Goal: Information Seeking & Learning: Learn about a topic

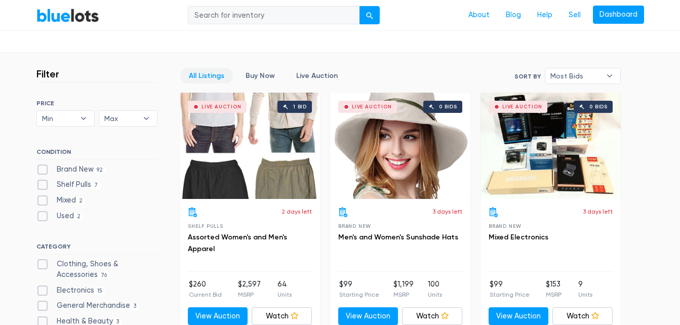
scroll to position [286, 0]
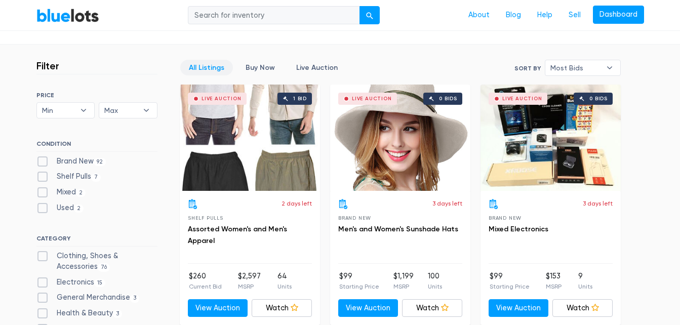
click at [211, 72] on link "All Listings" at bounding box center [206, 68] width 53 height 16
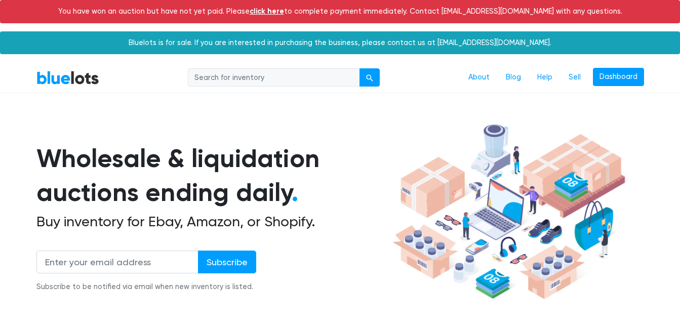
scroll to position [304, 0]
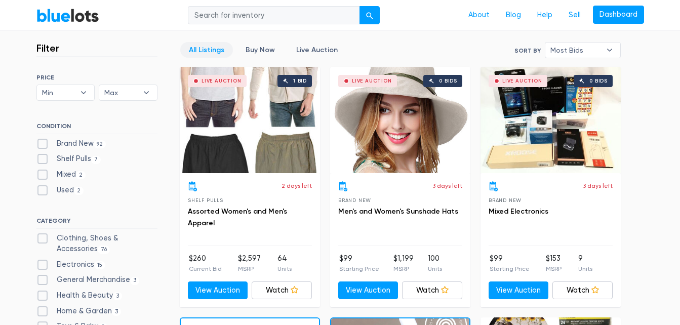
click at [212, 55] on link "All Listings" at bounding box center [206, 50] width 53 height 16
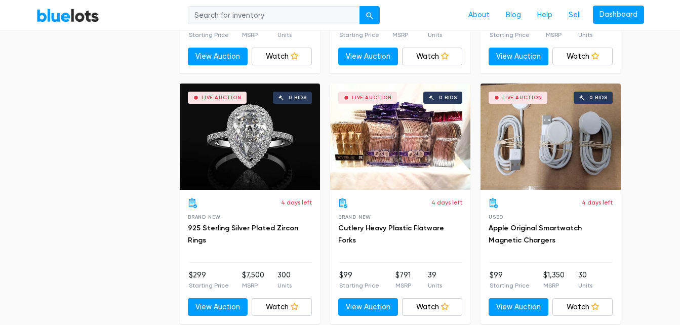
scroll to position [2568, 0]
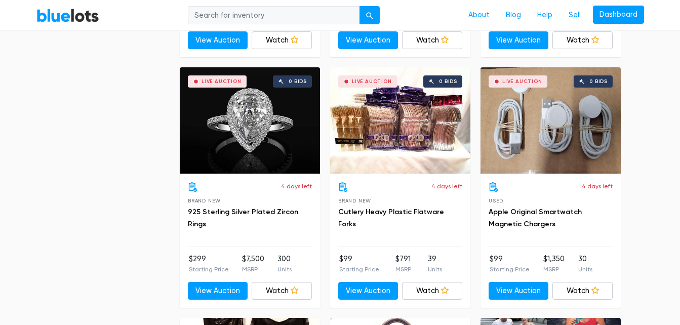
click at [261, 131] on div "Live Auction 0 bids" at bounding box center [250, 120] width 140 height 106
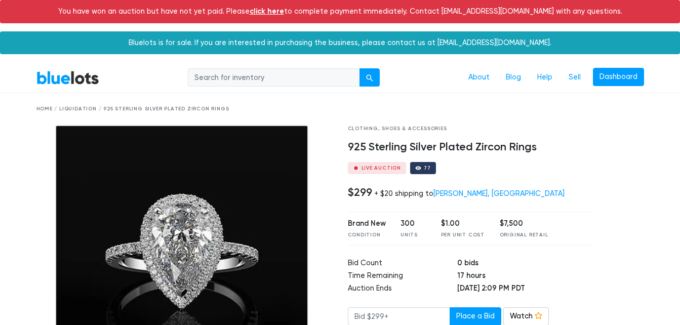
click at [52, 80] on link "BlueLots" at bounding box center [67, 77] width 63 height 15
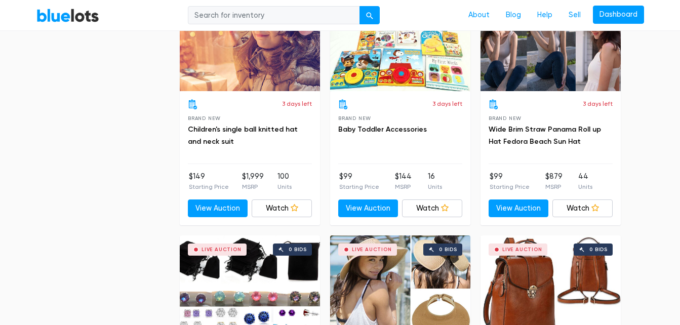
scroll to position [3661, 0]
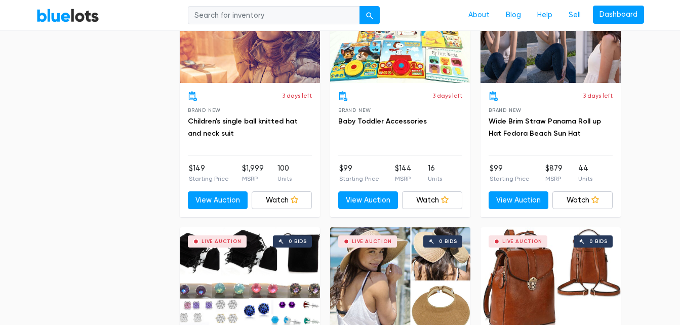
click at [271, 67] on div "Live Auction 0 bids" at bounding box center [250, 30] width 140 height 106
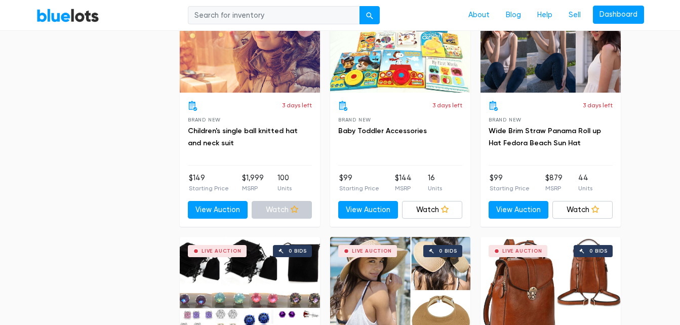
click at [284, 205] on link "Watch" at bounding box center [282, 210] width 60 height 18
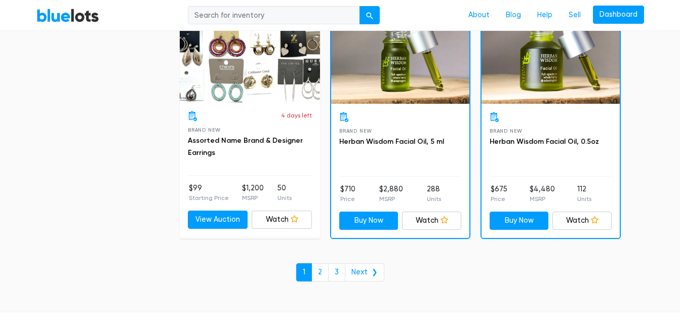
scroll to position [4400, 0]
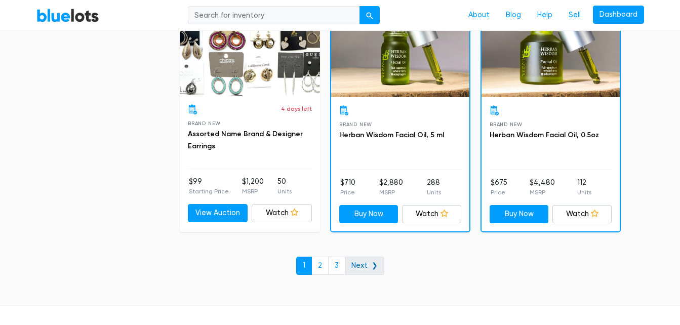
click at [367, 266] on link "Next ❯" at bounding box center [364, 266] width 39 height 18
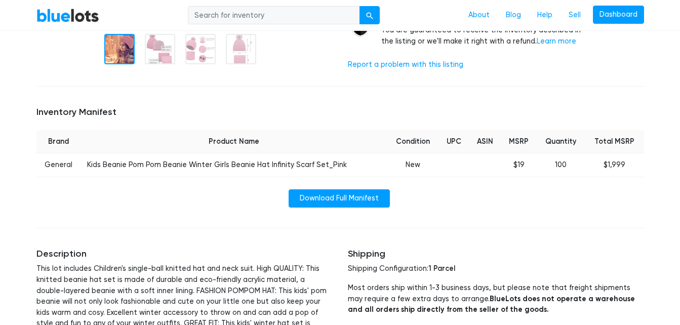
scroll to position [359, 0]
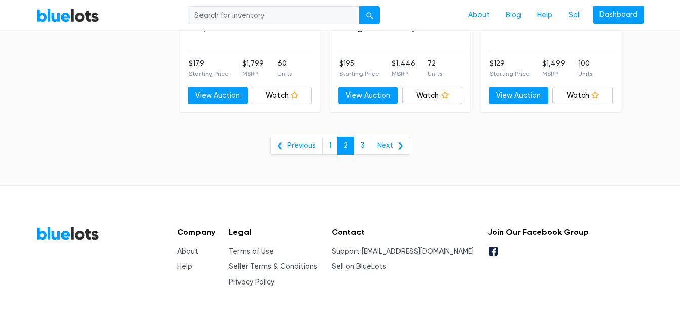
scroll to position [4297, 0]
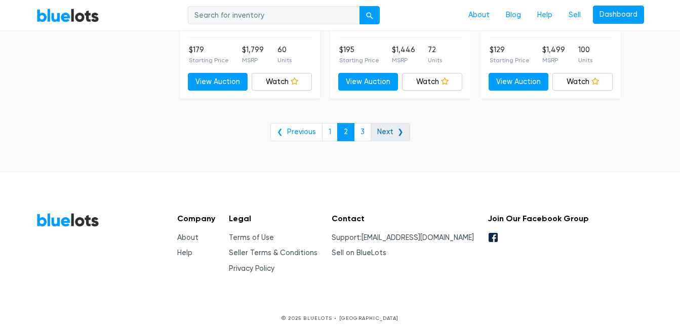
click at [386, 128] on link "Next ❯" at bounding box center [390, 132] width 39 height 18
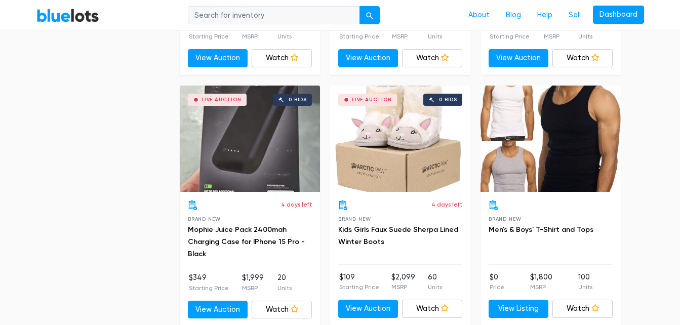
scroll to position [1322, 0]
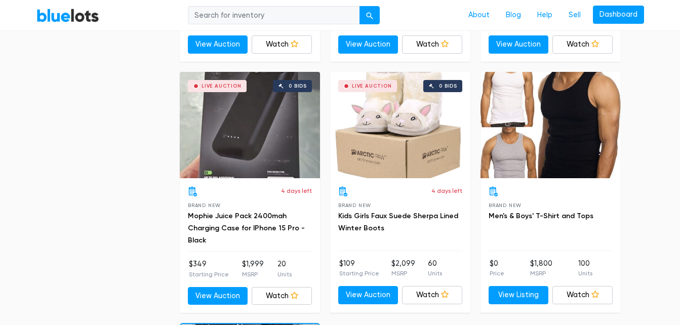
click at [429, 128] on div "Live Auction 0 bids" at bounding box center [400, 125] width 140 height 106
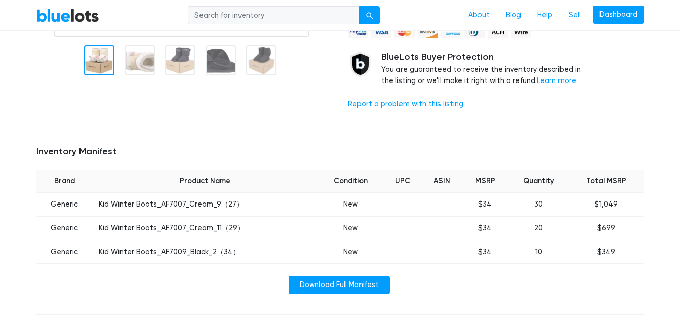
scroll to position [393, 0]
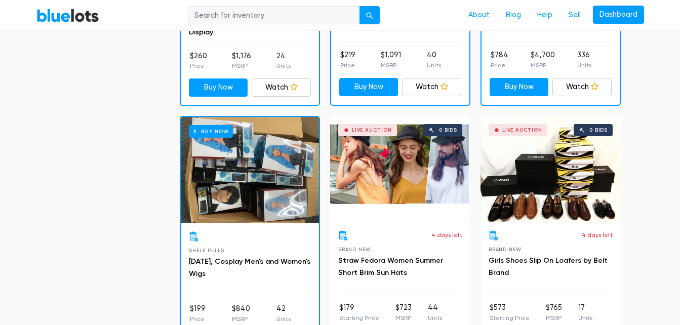
scroll to position [509, 0]
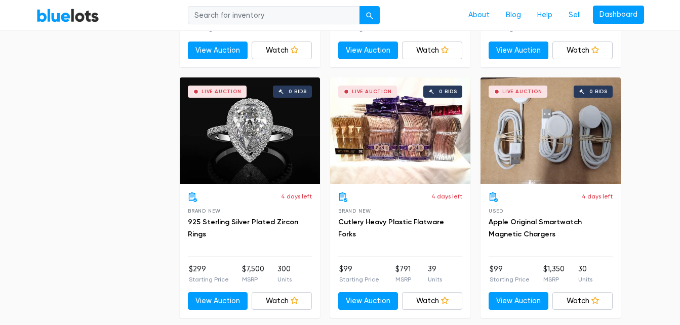
scroll to position [2568, 0]
